Goal: Task Accomplishment & Management: Manage account settings

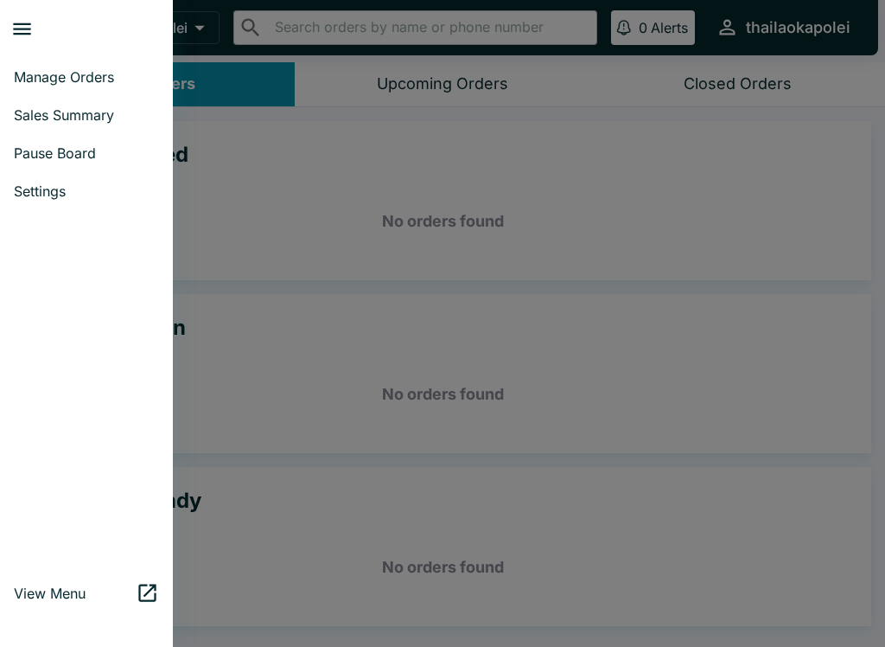
click at [109, 154] on span "Pause Board" at bounding box center [86, 152] width 145 height 17
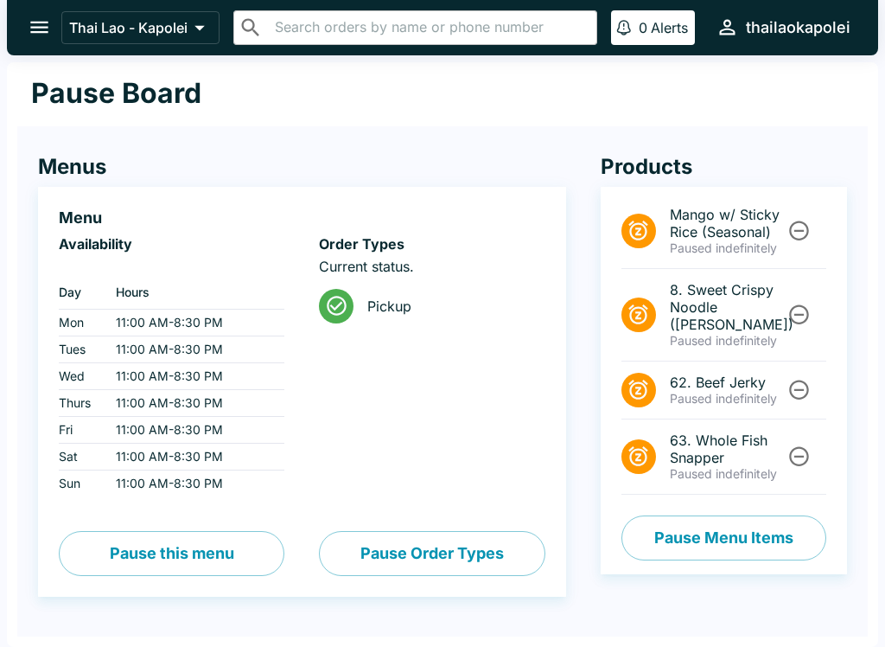
click at [802, 315] on icon "Unpause" at bounding box center [799, 315] width 20 height 20
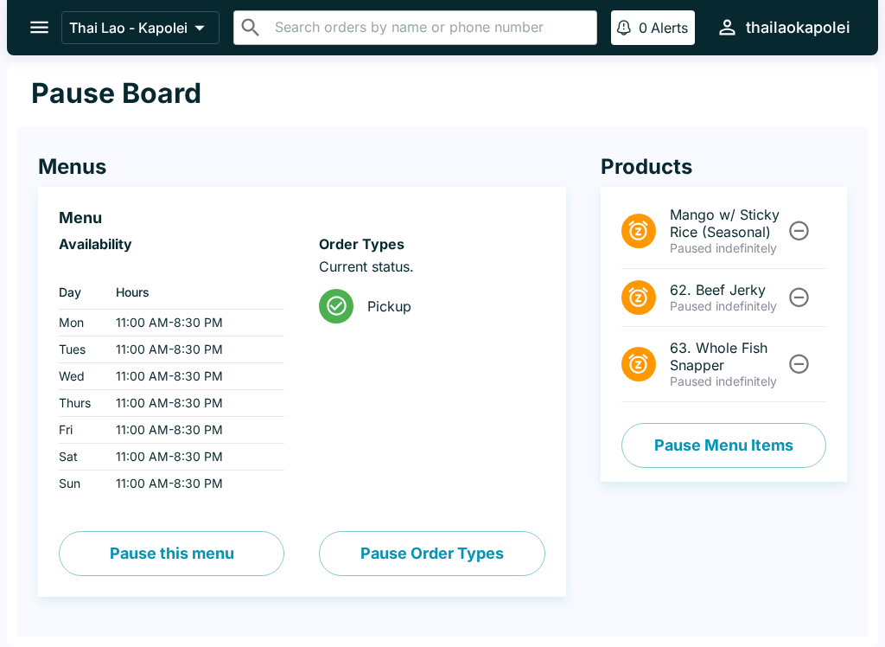
click at [48, 30] on icon "open drawer" at bounding box center [39, 27] width 23 height 23
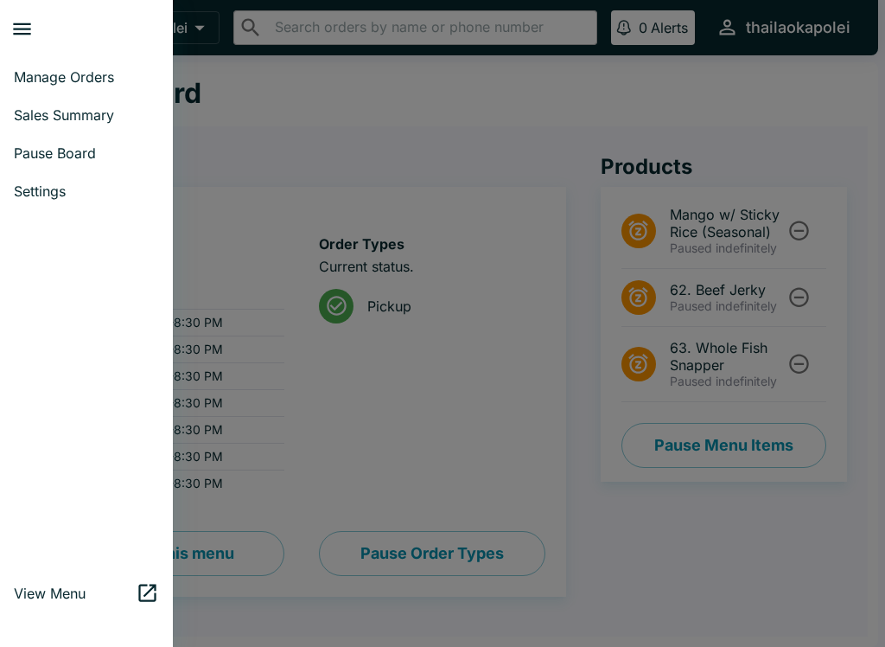
click at [105, 74] on span "Manage Orders" at bounding box center [86, 76] width 145 height 17
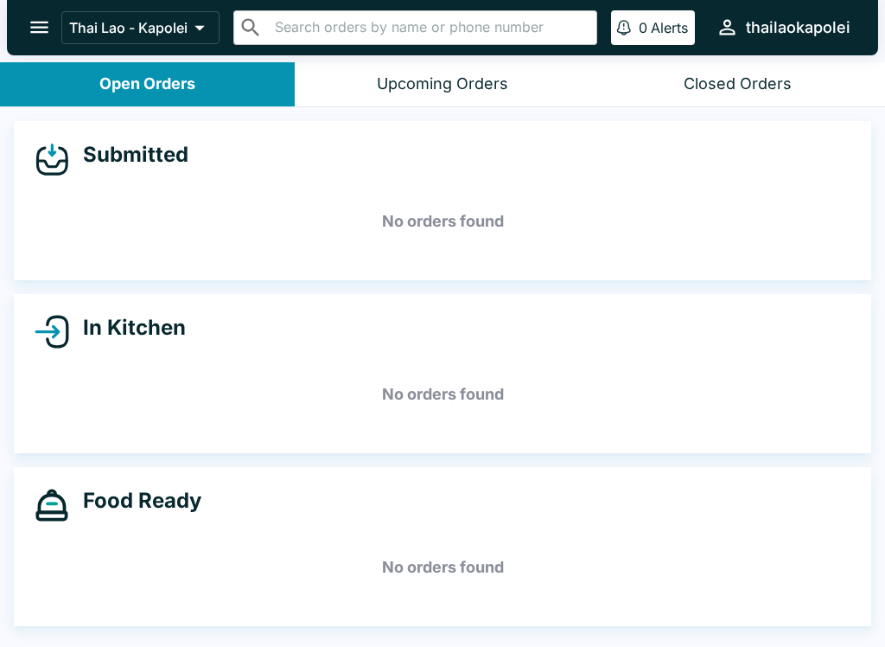
click at [29, 35] on icon "open drawer" at bounding box center [39, 27] width 23 height 23
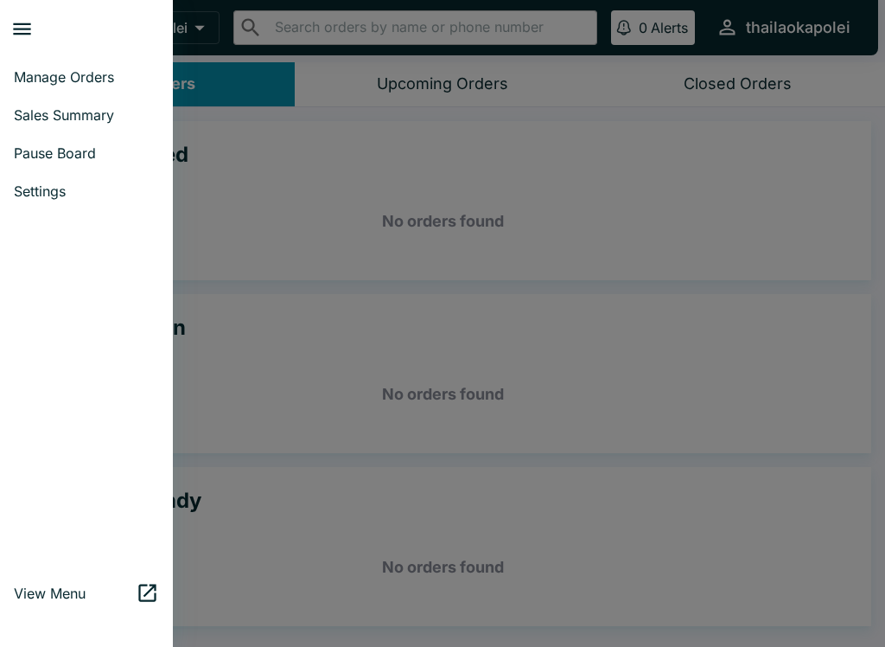
click at [35, 155] on span "Pause Board" at bounding box center [86, 152] width 145 height 17
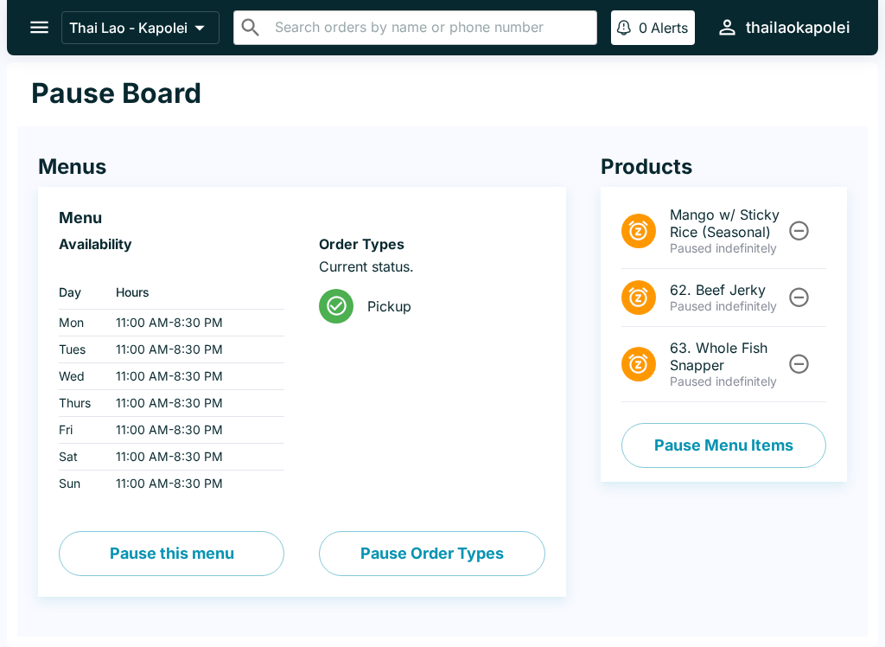
click at [755, 445] on button "Pause Menu Items" at bounding box center [724, 445] width 205 height 45
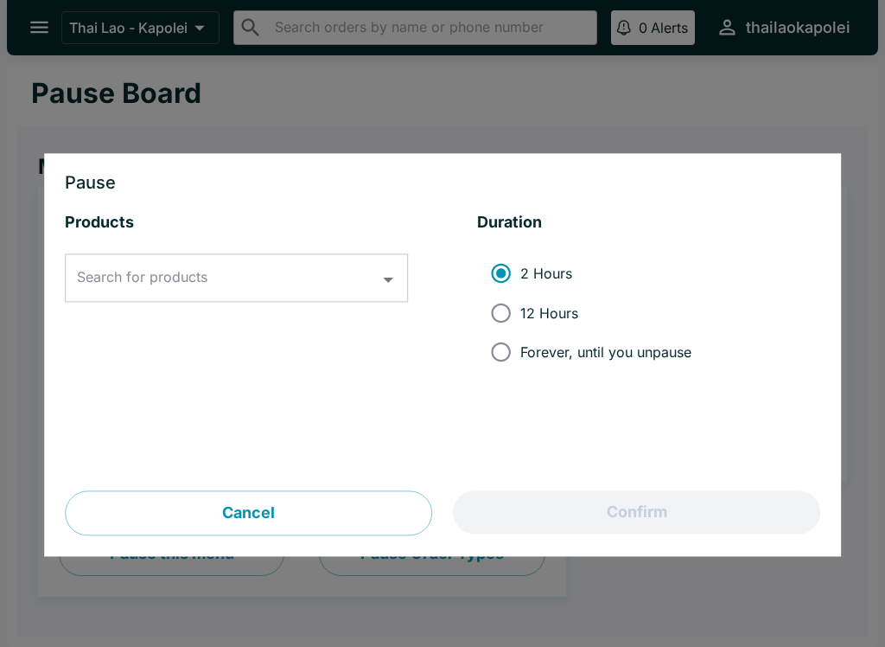
click at [143, 277] on div "Search for products Search for products" at bounding box center [236, 278] width 343 height 48
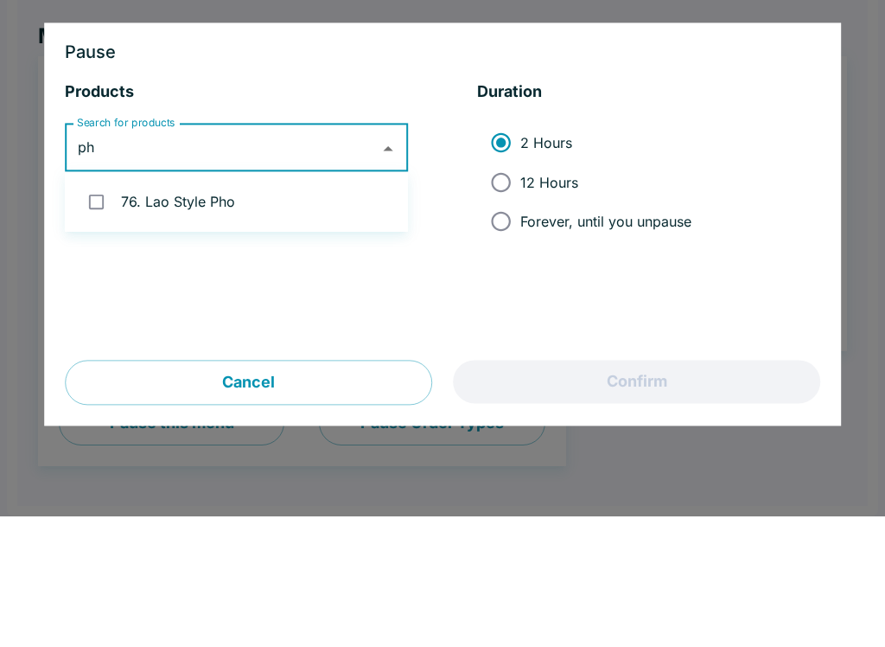
type input "pho"
click at [92, 315] on input "checkbox" at bounding box center [96, 332] width 35 height 35
checkbox input "true"
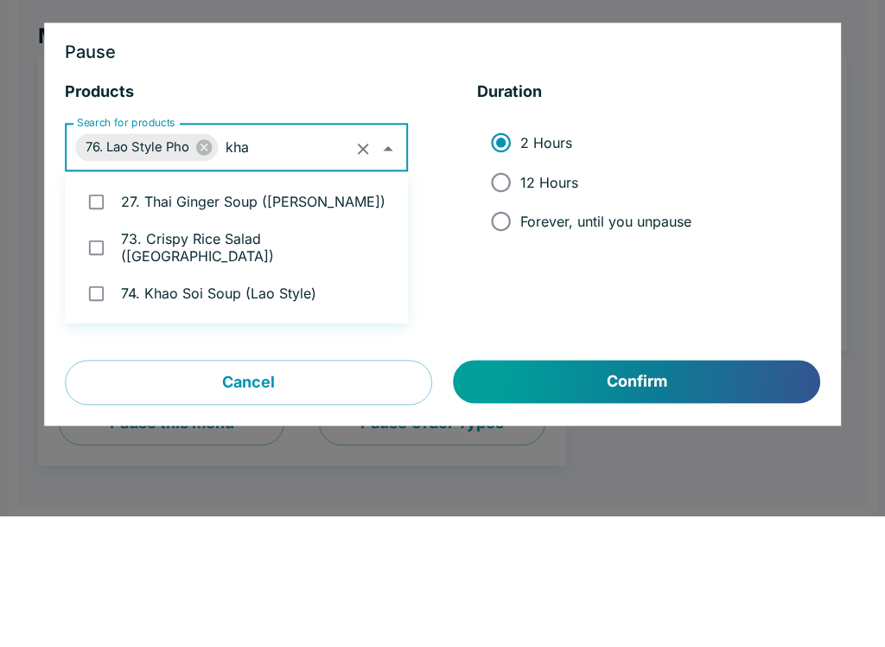
type input "khao"
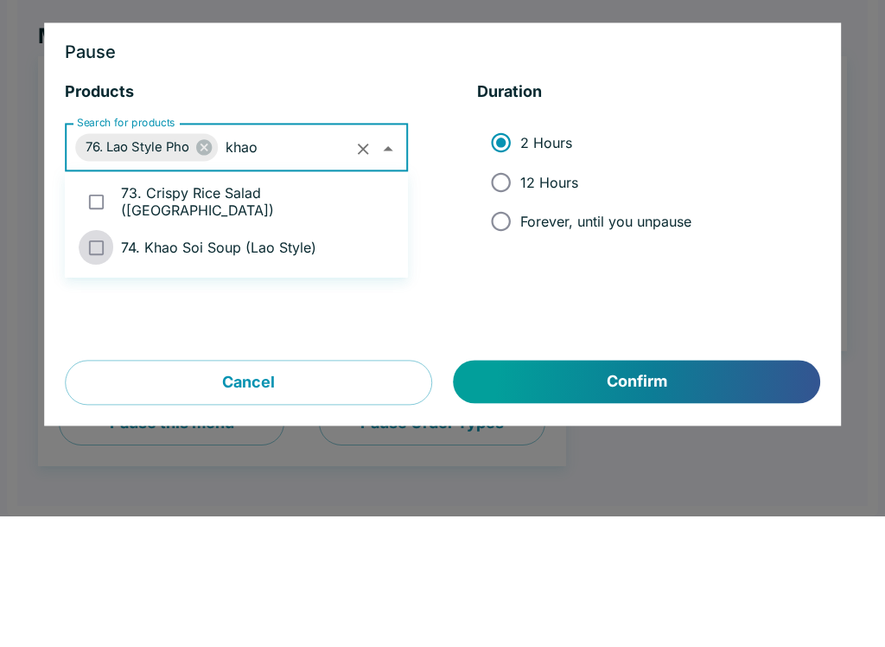
click at [95, 360] on input "checkbox" at bounding box center [96, 377] width 35 height 35
checkbox input "true"
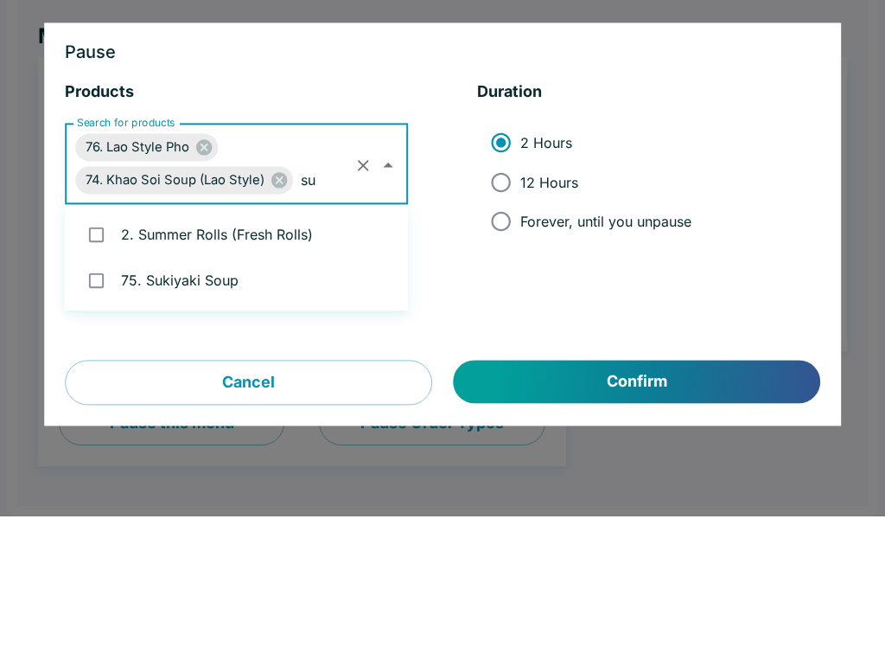
type input "suk"
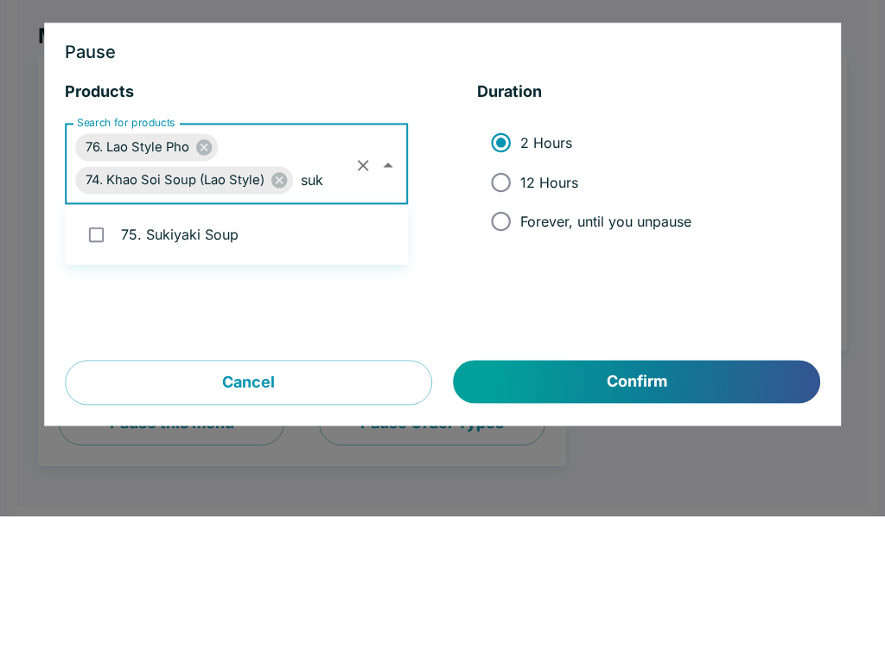
click at [93, 347] on input "checkbox" at bounding box center [96, 364] width 35 height 35
checkbox input "true"
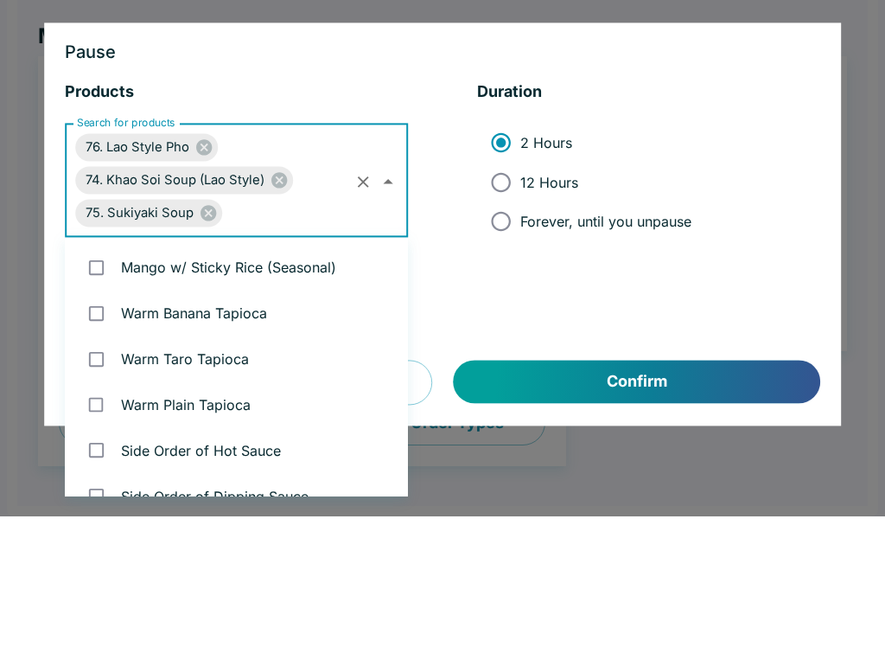
scroll to position [3768, 0]
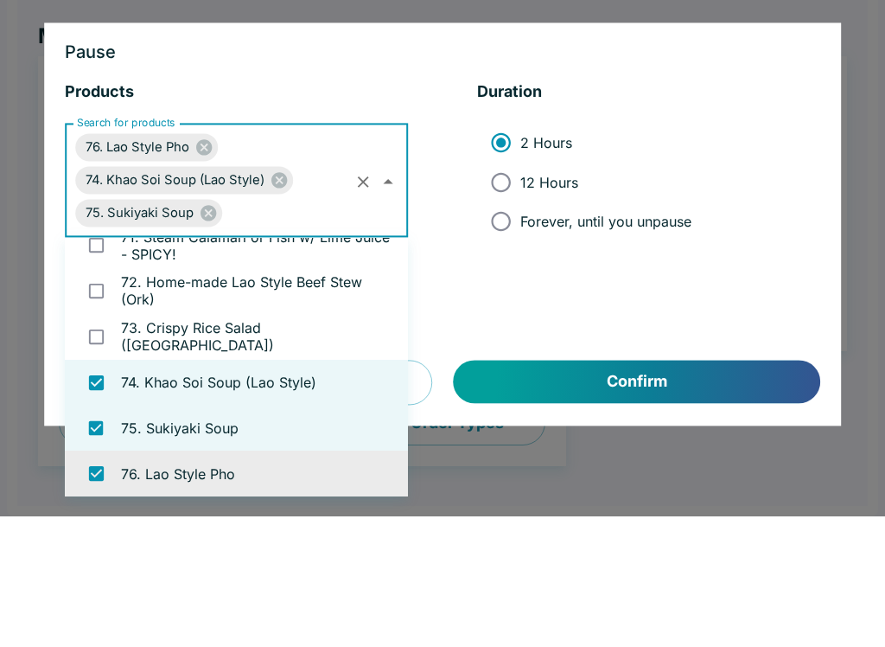
click at [518, 333] on input "Forever, until you unpause" at bounding box center [500, 352] width 39 height 39
radio input "true"
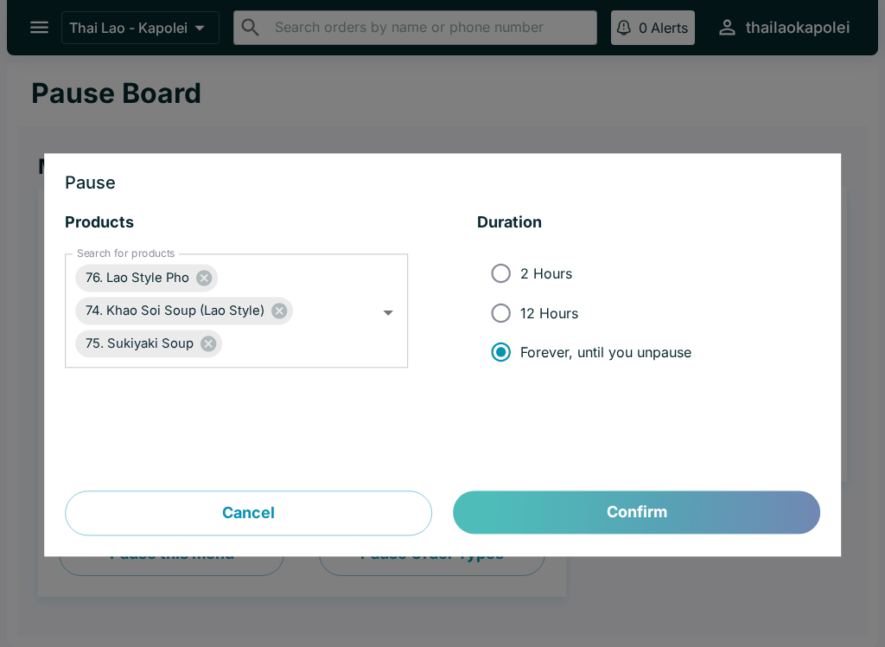
click at [698, 510] on button "Confirm" at bounding box center [637, 512] width 367 height 43
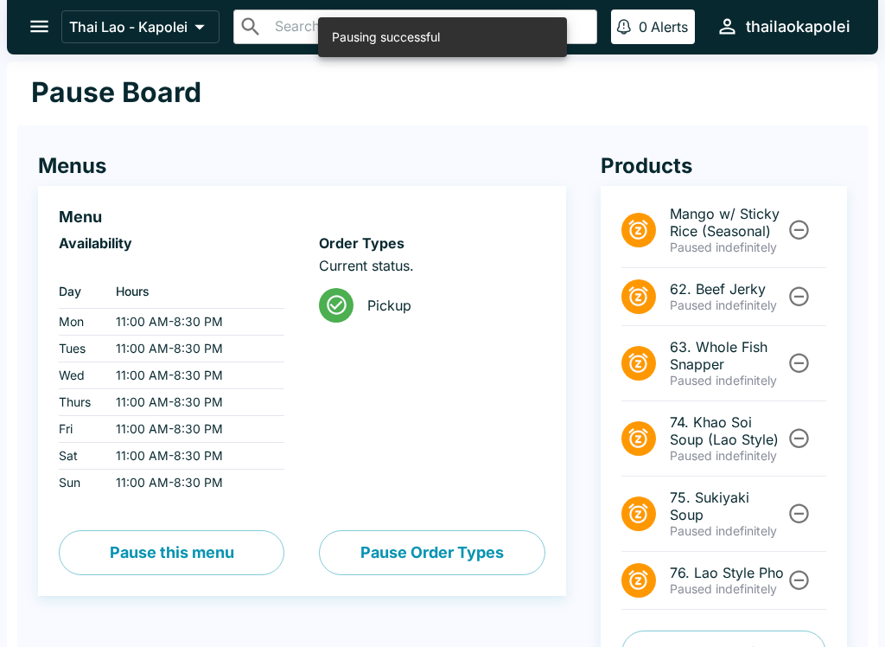
scroll to position [0, 0]
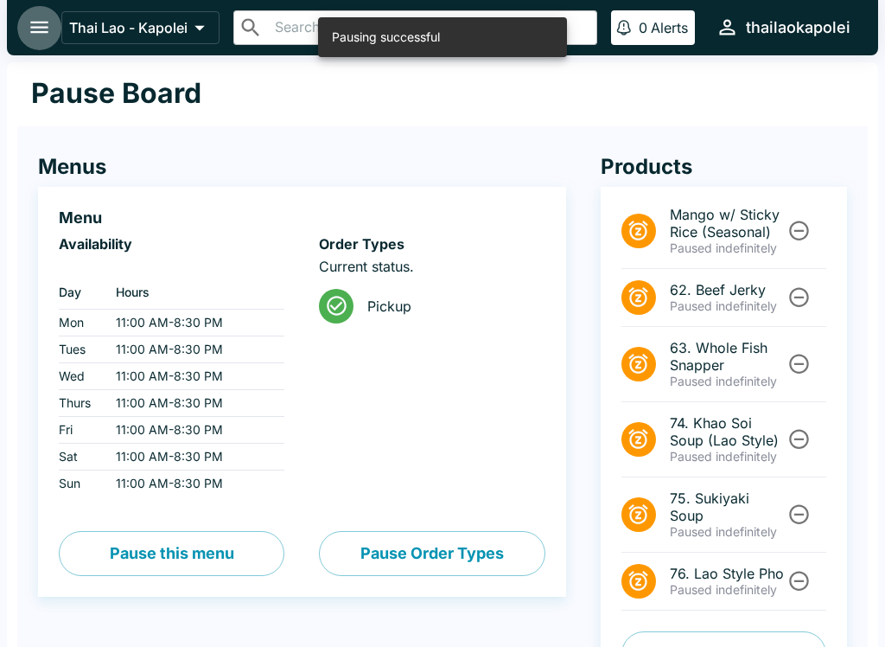
click at [42, 22] on icon "open drawer" at bounding box center [39, 28] width 18 height 12
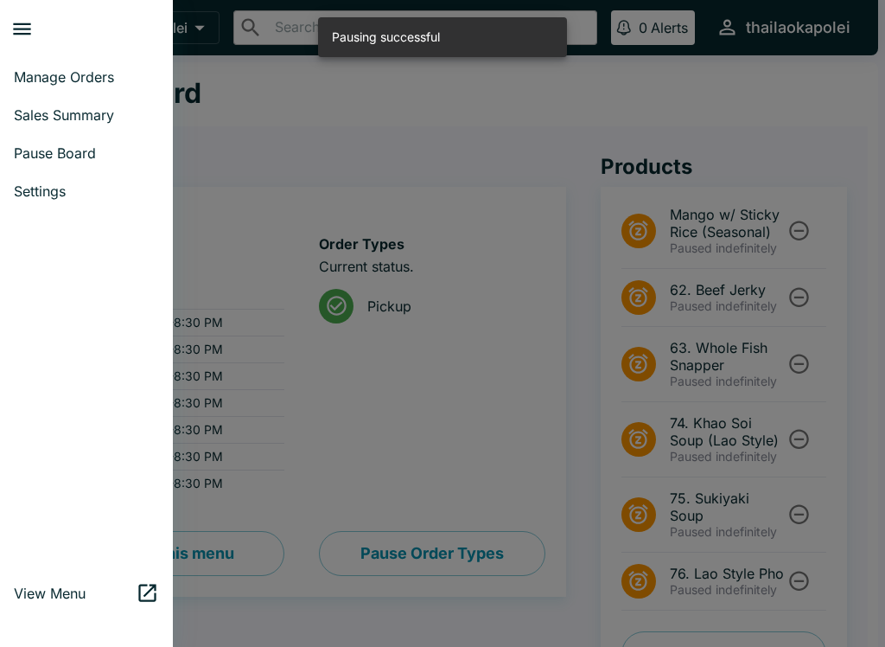
click at [26, 76] on span "Manage Orders" at bounding box center [86, 76] width 145 height 17
